Goal: Navigation & Orientation: Find specific page/section

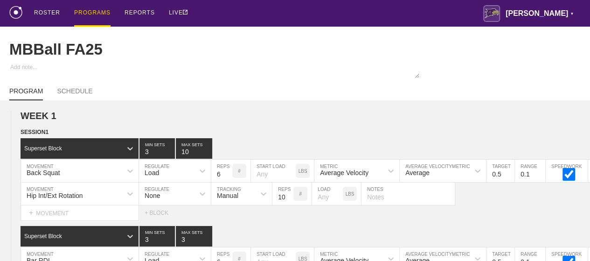
click at [100, 14] on div "PROGRAMS" at bounding box center [92, 13] width 36 height 27
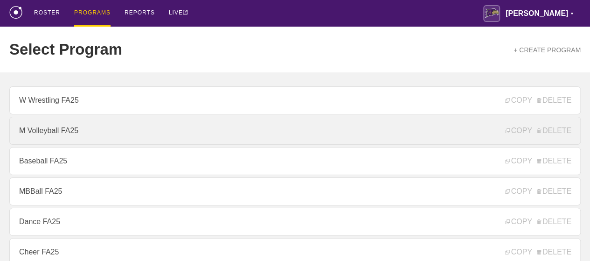
click at [68, 131] on link "M Volleyball FA25" at bounding box center [294, 131] width 571 height 28
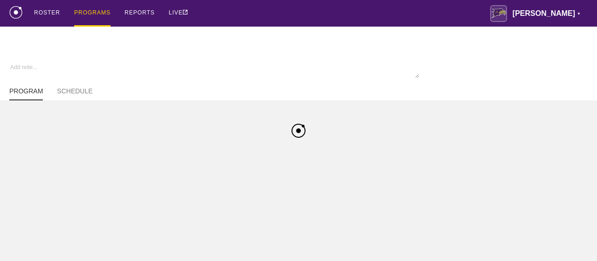
type textarea "x"
type input "M Volleyball FA25"
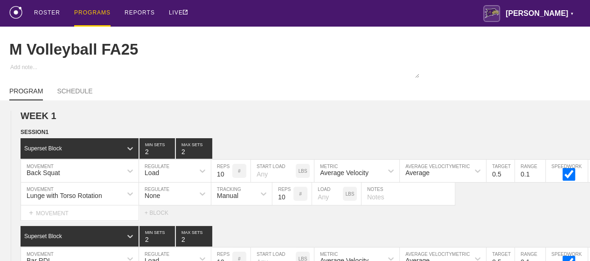
click at [87, 11] on div "PROGRAMS" at bounding box center [92, 13] width 36 height 27
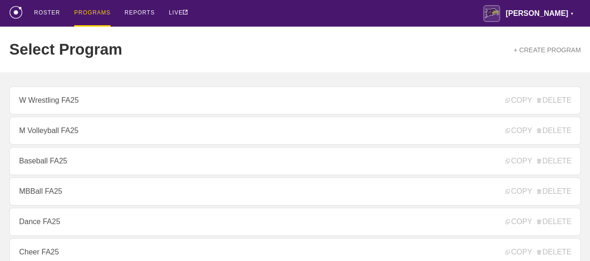
scroll to position [280, 0]
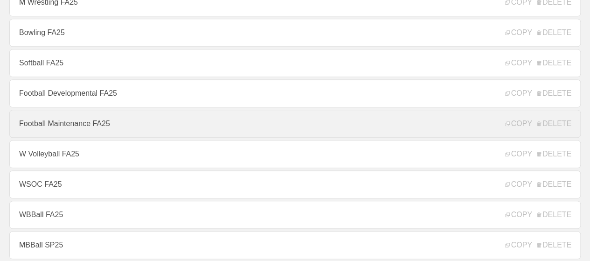
click at [83, 124] on link "Football Maintenance FA25" at bounding box center [294, 124] width 571 height 28
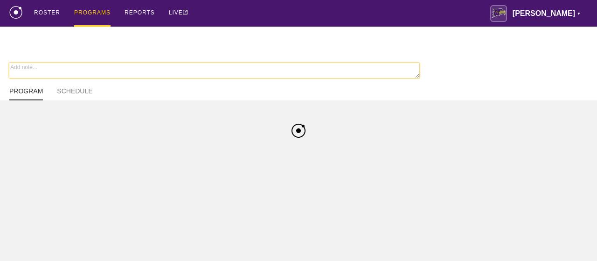
type textarea "x"
type input "Football Maintenance FA25"
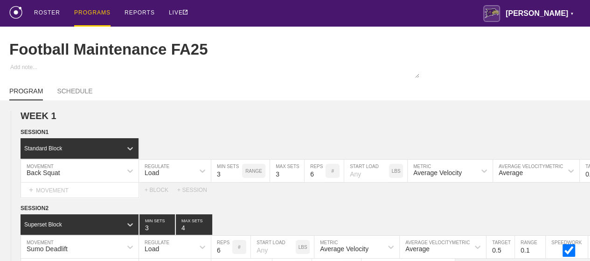
click at [86, 13] on div "PROGRAMS" at bounding box center [92, 13] width 36 height 27
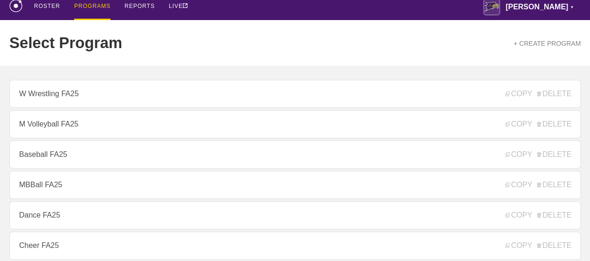
scroll to position [186, 0]
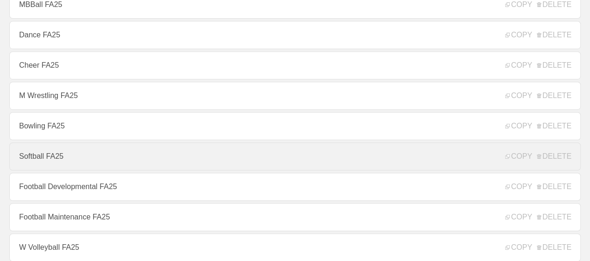
click at [47, 157] on link "Softball FA25" at bounding box center [294, 156] width 571 height 28
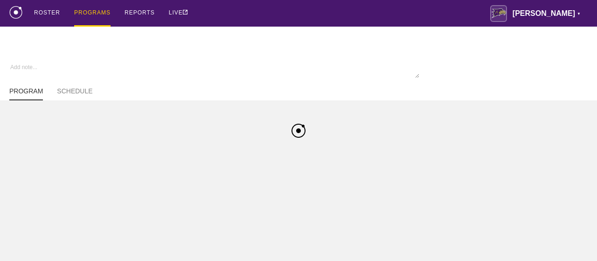
type textarea "x"
type input "Softball FA25"
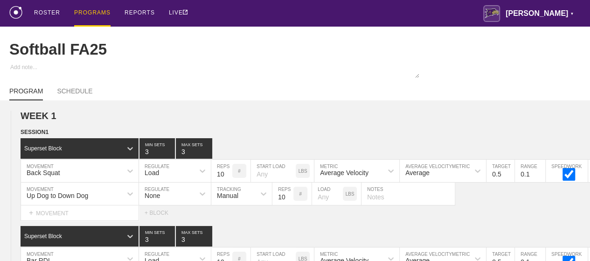
click at [85, 14] on div "PROGRAMS" at bounding box center [92, 13] width 36 height 27
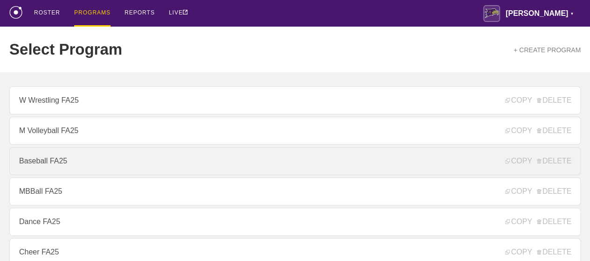
click at [62, 162] on link "Baseball FA25" at bounding box center [294, 161] width 571 height 28
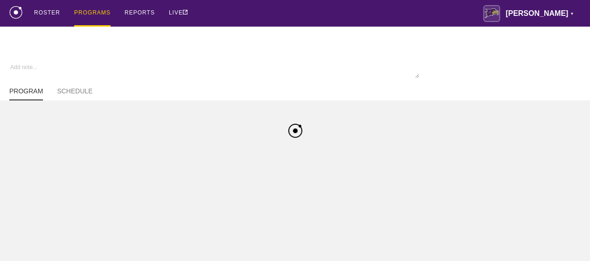
type textarea "x"
type input "Baseball FA25"
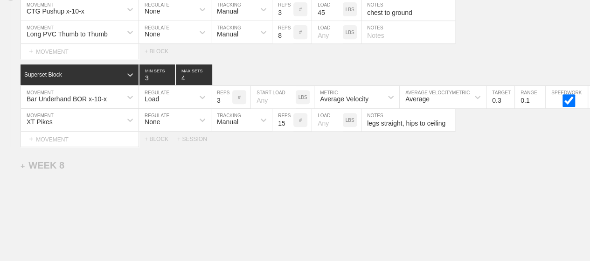
scroll to position [7401, 0]
